Goal: Transaction & Acquisition: Download file/media

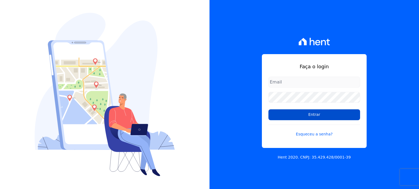
type input "administrativo@valeincorp.com.br"
click at [316, 114] on input "Entrar" at bounding box center [314, 115] width 92 height 11
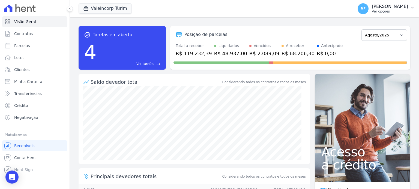
click at [403, 6] on p "[PERSON_NAME]" at bounding box center [389, 6] width 36 height 5
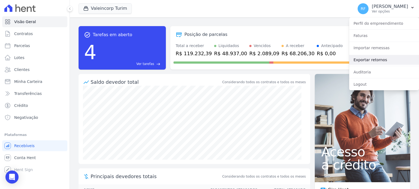
click at [382, 59] on link "Exportar retornos" at bounding box center [384, 60] width 70 height 10
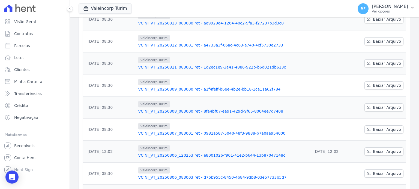
scroll to position [154, 0]
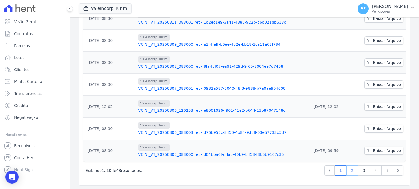
click at [349, 169] on link "2" at bounding box center [352, 171] width 12 height 10
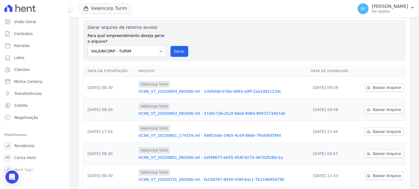
scroll to position [27, 0]
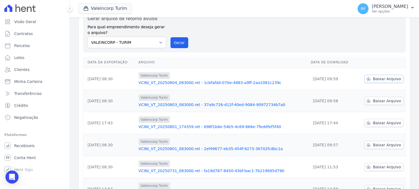
click at [379, 79] on span "Baixar Arquivo" at bounding box center [387, 78] width 28 height 5
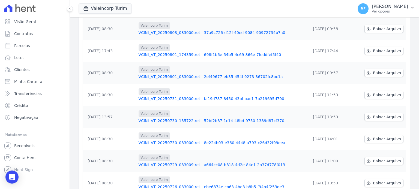
scroll to position [154, 0]
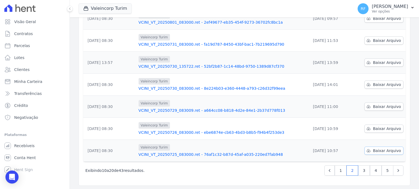
click at [376, 150] on span "Baixar Arquivo" at bounding box center [387, 150] width 28 height 5
click at [374, 104] on span "Baixar Arquivo" at bounding box center [387, 106] width 28 height 5
click at [374, 105] on span "Baixar Arquivo" at bounding box center [387, 106] width 28 height 5
click at [373, 86] on span "Baixar Arquivo" at bounding box center [387, 84] width 28 height 5
click at [382, 60] on span "Baixar Arquivo" at bounding box center [387, 62] width 28 height 5
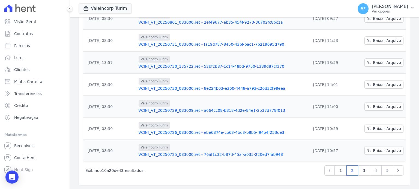
click at [319, 123] on td "29/07/2025, 10:59" at bounding box center [332, 129] width 48 height 22
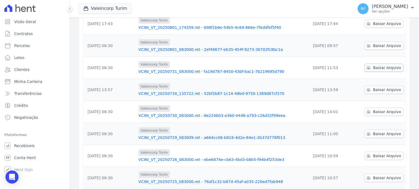
click at [374, 67] on span "Baixar Arquivo" at bounding box center [387, 67] width 28 height 5
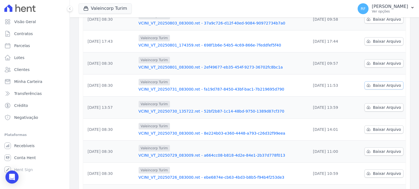
scroll to position [99, 0]
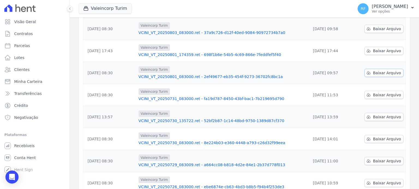
click at [387, 73] on span "Baixar Arquivo" at bounding box center [387, 72] width 28 height 5
click at [385, 51] on span "Baixar Arquivo" at bounding box center [387, 50] width 28 height 5
click at [374, 27] on span "Baixar Arquivo" at bounding box center [387, 28] width 28 height 5
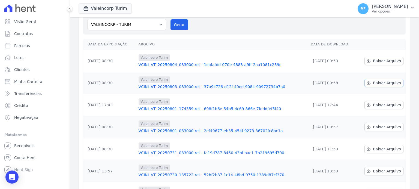
scroll to position [45, 0]
click at [377, 61] on span "Baixar Arquivo" at bounding box center [387, 61] width 28 height 5
click at [345, 95] on td "01/08/2025, 17:44" at bounding box center [332, 106] width 48 height 22
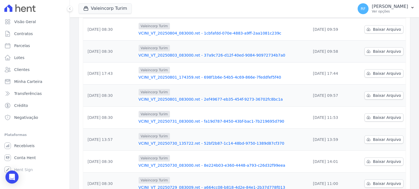
scroll to position [154, 0]
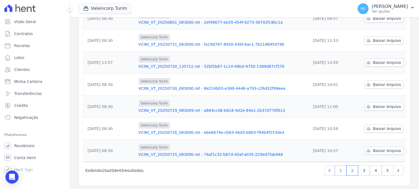
click at [339, 171] on link "1" at bounding box center [340, 171] width 12 height 10
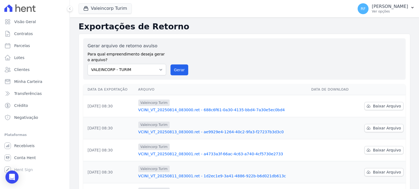
scroll to position [154, 0]
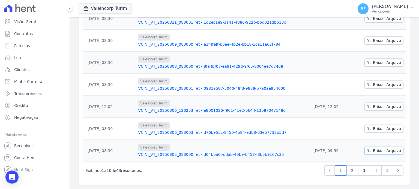
click at [383, 150] on span "Baixar Arquivo" at bounding box center [387, 150] width 28 height 5
click at [375, 129] on span "Baixar Arquivo" at bounding box center [387, 128] width 28 height 5
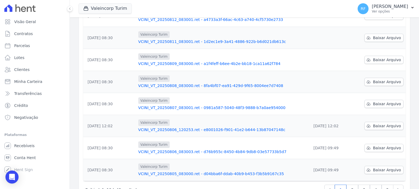
scroll to position [154, 0]
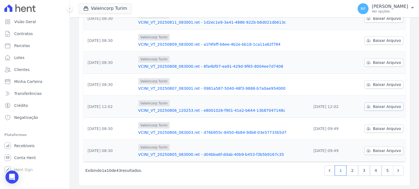
click at [376, 106] on span "Baixar Arquivo" at bounding box center [387, 106] width 28 height 5
click at [378, 82] on span "Baixar Arquivo" at bounding box center [387, 84] width 28 height 5
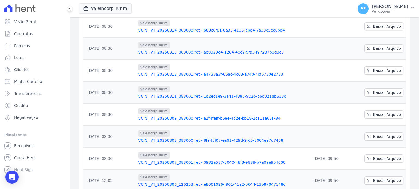
scroll to position [154, 0]
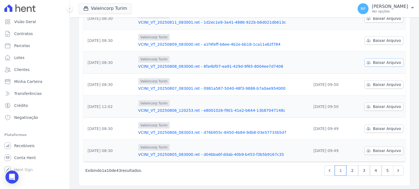
click at [375, 62] on span "Baixar Arquivo" at bounding box center [387, 62] width 28 height 5
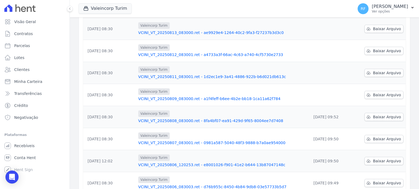
scroll to position [109, 0]
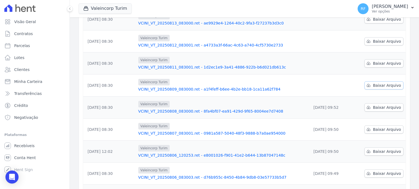
click at [383, 87] on span "Baixar Arquivo" at bounding box center [387, 85] width 28 height 5
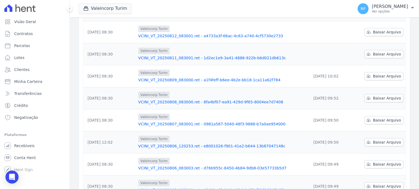
scroll to position [109, 0]
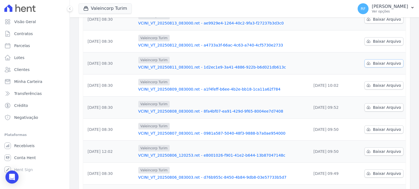
click at [376, 64] on span "Baixar Arquivo" at bounding box center [387, 63] width 28 height 5
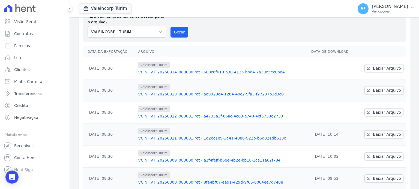
scroll to position [82, 0]
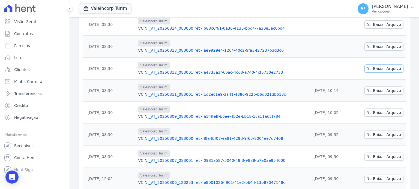
click at [370, 69] on link "Baixar Arquivo" at bounding box center [383, 69] width 39 height 8
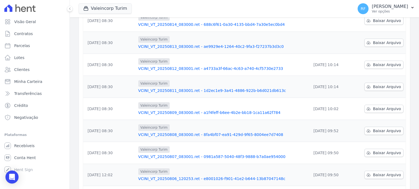
scroll to position [55, 0]
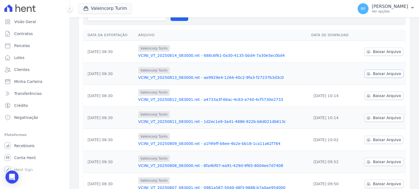
click at [383, 71] on span "Baixar Arquivo" at bounding box center [387, 73] width 28 height 5
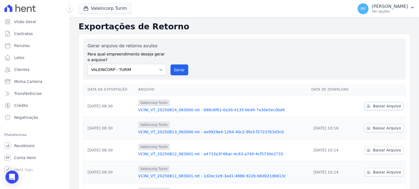
click at [377, 104] on span "Baixar Arquivo" at bounding box center [387, 106] width 28 height 5
